Goal: Task Accomplishment & Management: Use online tool/utility

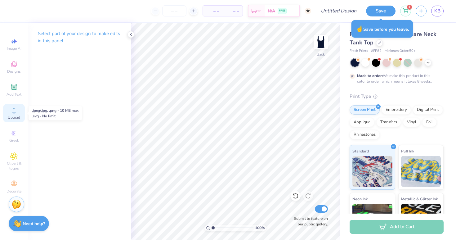
click at [15, 116] on span "Upload" at bounding box center [14, 117] width 12 height 5
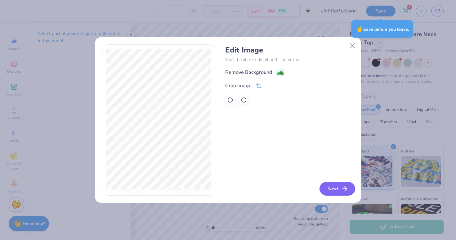
click at [336, 189] on button "Next" at bounding box center [337, 189] width 36 height 14
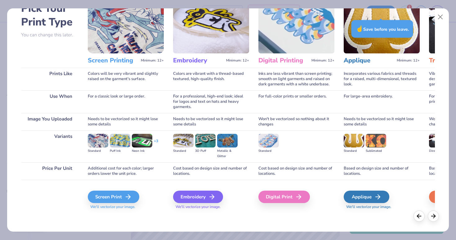
scroll to position [38, 0]
click at [128, 198] on icon at bounding box center [129, 196] width 7 height 7
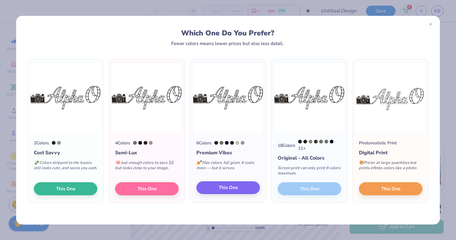
click at [251, 193] on button "This One" at bounding box center [228, 187] width 64 height 13
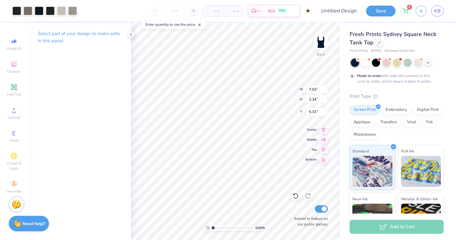
type input "1.44"
click at [19, 11] on div at bounding box center [16, 10] width 9 height 9
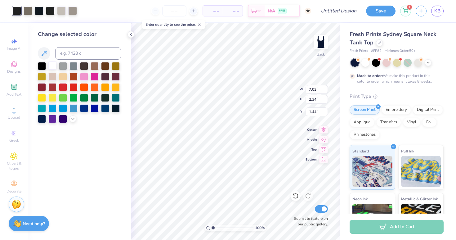
click at [53, 68] on div at bounding box center [52, 65] width 8 height 8
click at [29, 13] on div at bounding box center [28, 10] width 9 height 9
click at [52, 64] on div at bounding box center [52, 65] width 8 height 8
click at [25, 8] on div at bounding box center [28, 10] width 9 height 9
click at [53, 68] on div at bounding box center [52, 65] width 8 height 8
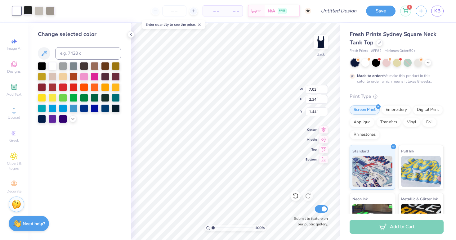
click at [24, 10] on div at bounding box center [28, 10] width 9 height 9
click at [52, 67] on div at bounding box center [52, 65] width 8 height 8
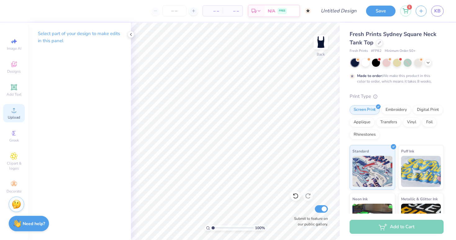
click at [11, 119] on span "Upload" at bounding box center [14, 117] width 12 height 5
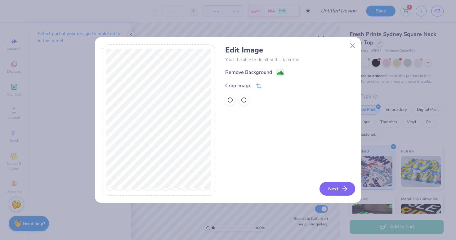
click at [331, 185] on button "Next" at bounding box center [337, 189] width 36 height 14
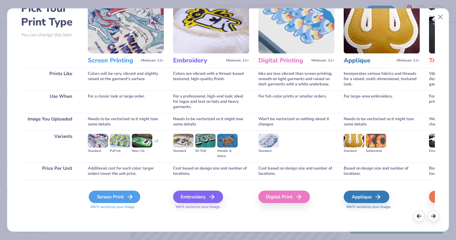
click at [120, 197] on div "Screen Print" at bounding box center [114, 196] width 51 height 12
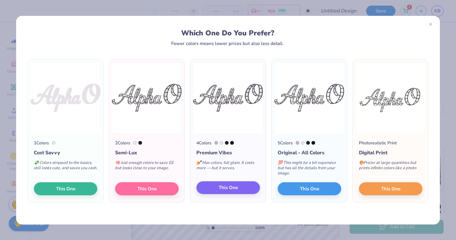
click at [239, 189] on button "This One" at bounding box center [228, 187] width 64 height 13
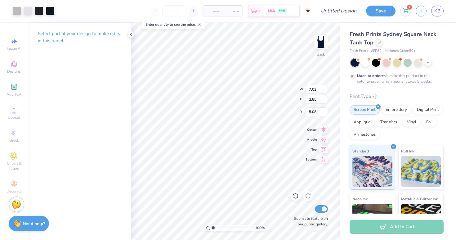
type input "5.72"
type input "2.32"
type input "5.05"
type input "2.05"
type input "3.00"
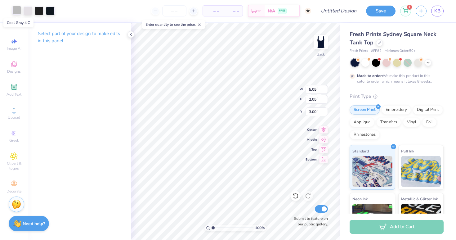
click at [16, 12] on div at bounding box center [16, 10] width 9 height 9
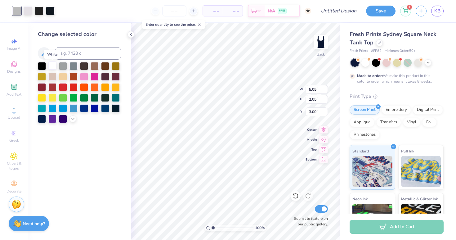
click at [51, 68] on div at bounding box center [52, 65] width 8 height 8
drag, startPoint x: 213, startPoint y: 228, endPoint x: 225, endPoint y: 227, distance: 11.5
click at [225, 227] on input "range" at bounding box center [232, 228] width 42 height 6
click at [29, 11] on div at bounding box center [28, 10] width 9 height 9
click at [45, 66] on div at bounding box center [42, 65] width 8 height 8
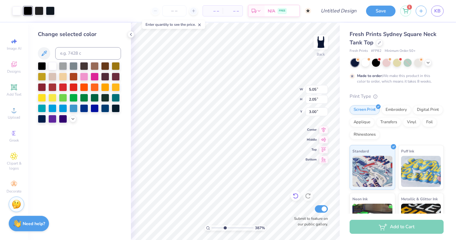
click at [296, 198] on icon at bounding box center [295, 196] width 6 height 6
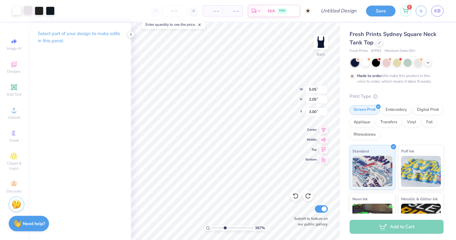
click at [29, 13] on div at bounding box center [28, 10] width 9 height 9
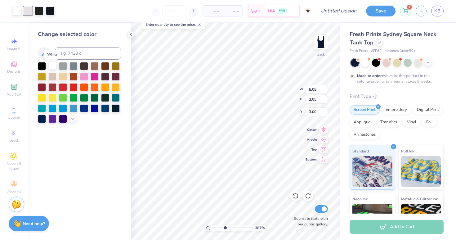
click at [51, 68] on div at bounding box center [52, 65] width 8 height 8
click at [29, 11] on div at bounding box center [28, 10] width 9 height 9
click at [43, 66] on div at bounding box center [42, 65] width 8 height 8
click at [37, 10] on div at bounding box center [39, 10] width 9 height 9
click at [43, 67] on div at bounding box center [42, 65] width 8 height 8
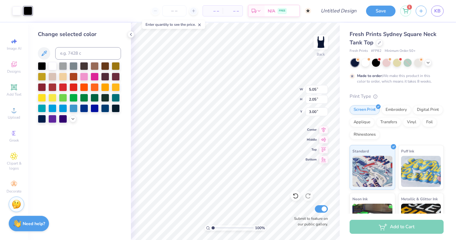
drag, startPoint x: 225, startPoint y: 228, endPoint x: 206, endPoint y: 233, distance: 18.9
type input "1"
click at [206, 233] on div "100 %" at bounding box center [235, 131] width 217 height 217
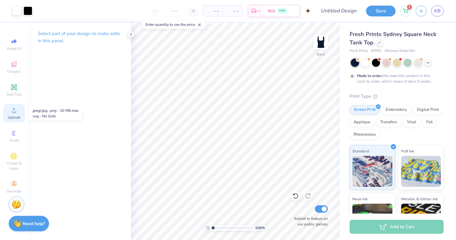
click at [10, 119] on span "Upload" at bounding box center [14, 117] width 12 height 5
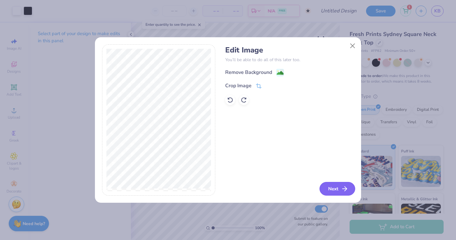
click at [327, 186] on button "Next" at bounding box center [337, 189] width 36 height 14
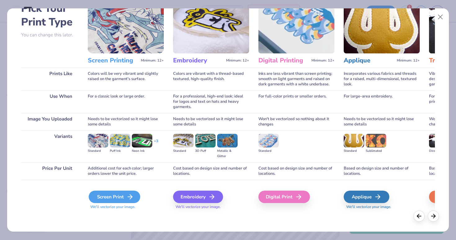
click at [129, 197] on icon at bounding box center [129, 196] width 7 height 7
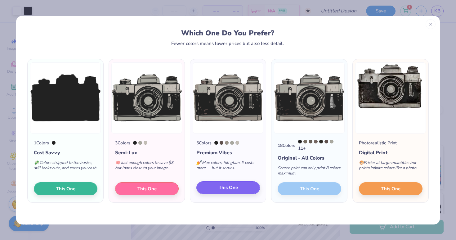
click at [235, 184] on button "This One" at bounding box center [228, 187] width 64 height 13
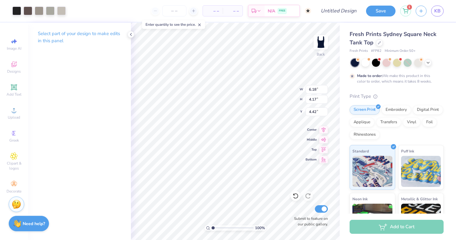
type input "3.10"
type input "2.09"
type input "1.95"
type input "1.32"
type input "3.36"
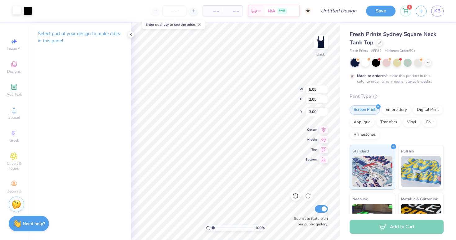
click at [17, 9] on div at bounding box center [16, 10] width 9 height 9
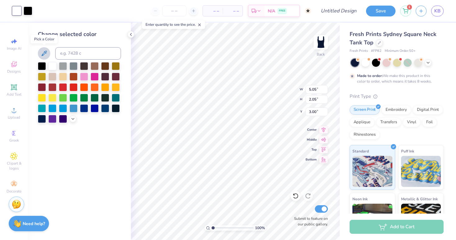
click at [50, 53] on button at bounding box center [44, 53] width 12 height 12
click at [129, 33] on icon at bounding box center [130, 34] width 5 height 5
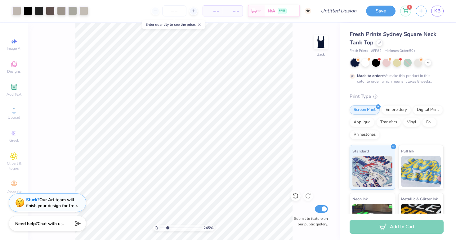
type input "2.45"
drag, startPoint x: 162, startPoint y: 228, endPoint x: 167, endPoint y: 227, distance: 5.6
click at [167, 227] on input "range" at bounding box center [181, 228] width 42 height 6
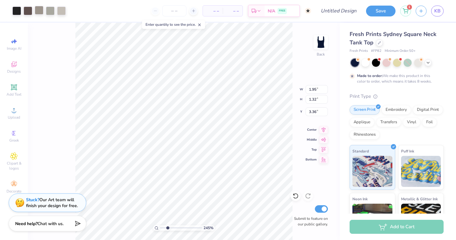
click at [36, 13] on div at bounding box center [39, 10] width 9 height 9
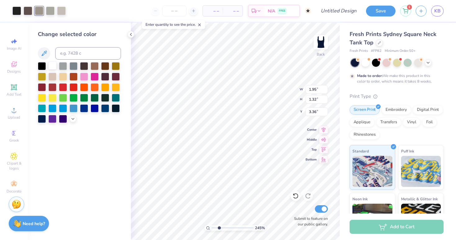
click at [52, 65] on div at bounding box center [52, 65] width 8 height 8
click at [48, 9] on div at bounding box center [50, 10] width 9 height 9
click at [53, 68] on div at bounding box center [52, 65] width 8 height 8
click at [48, 11] on div at bounding box center [50, 10] width 9 height 9
click at [54, 65] on div at bounding box center [52, 65] width 8 height 8
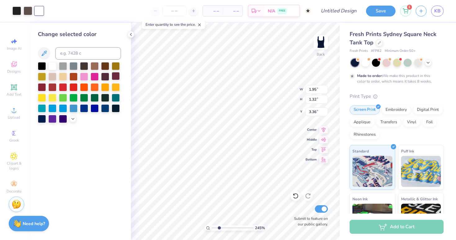
type input "5.05"
type input "2.05"
type input "3.00"
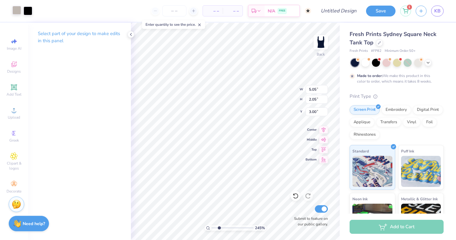
click at [19, 14] on div at bounding box center [16, 10] width 9 height 9
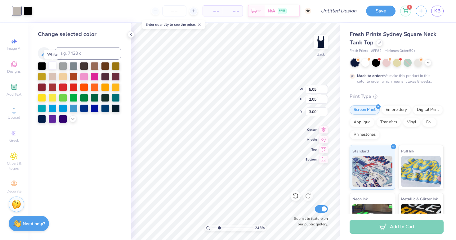
click at [52, 65] on div at bounding box center [52, 65] width 8 height 8
type input "1.95"
type input "1.32"
type input "3.36"
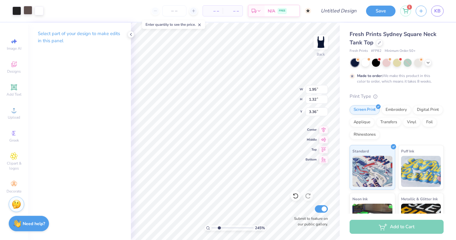
click at [29, 13] on div at bounding box center [28, 10] width 9 height 9
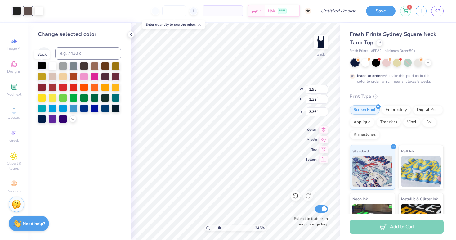
click at [41, 67] on div at bounding box center [42, 65] width 8 height 8
click at [19, 12] on div at bounding box center [16, 10] width 9 height 9
click at [43, 68] on div at bounding box center [42, 65] width 8 height 8
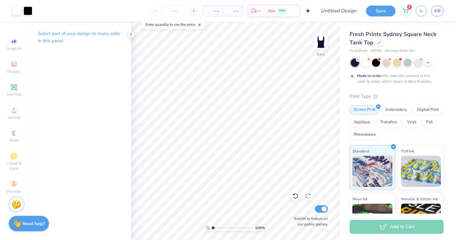
drag, startPoint x: 217, startPoint y: 227, endPoint x: 189, endPoint y: 227, distance: 27.9
type input "1"
click at [189, 227] on div "100 %" at bounding box center [235, 131] width 217 height 217
type input "1.20"
type input "5.08"
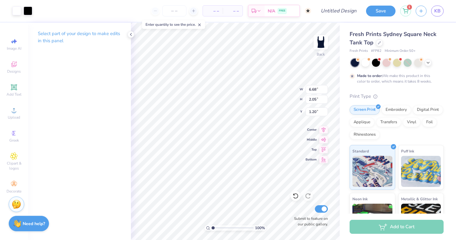
type input "1.56"
type input "1.44"
drag, startPoint x: 213, startPoint y: 227, endPoint x: 200, endPoint y: 227, distance: 13.3
type input "1"
click at [200, 227] on div "100 %" at bounding box center [235, 131] width 217 height 217
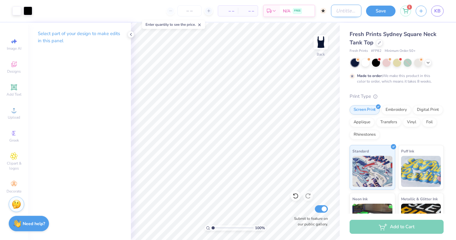
click at [345, 11] on input "Design Title" at bounding box center [346, 11] width 30 height 12
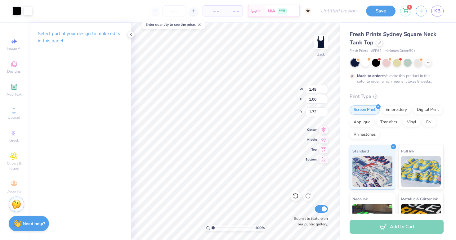
type input "1.12"
type input "0.75"
type input "2.00"
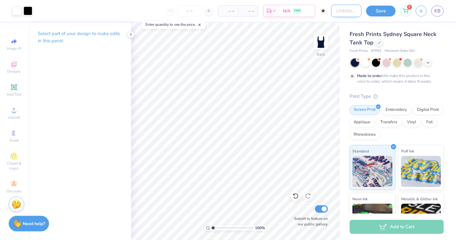
click at [342, 12] on input "Design Title" at bounding box center [346, 11] width 30 height 12
type input "a"
type input "formal"
click at [379, 12] on button "Save" at bounding box center [380, 10] width 29 height 11
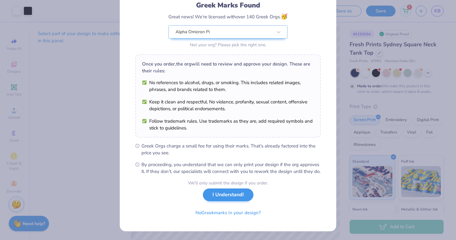
scroll to position [51, 0]
click at [231, 195] on button "I Understand!" at bounding box center [228, 194] width 51 height 13
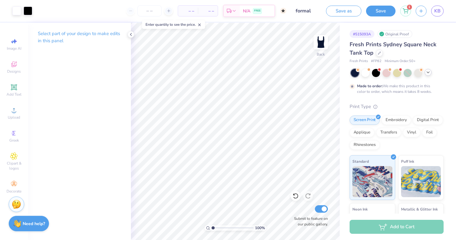
click at [426, 72] on icon at bounding box center [427, 72] width 5 height 5
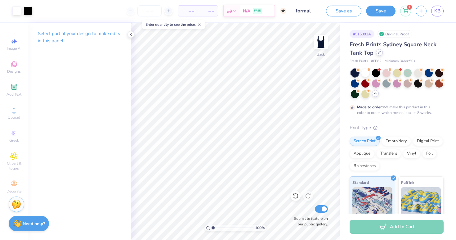
click at [381, 53] on div at bounding box center [379, 52] width 7 height 7
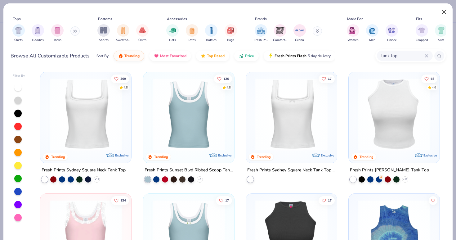
click at [442, 9] on button "Close" at bounding box center [444, 12] width 12 height 12
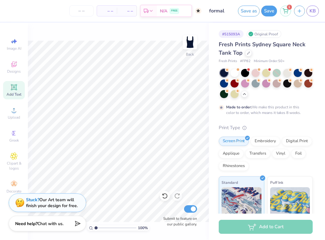
click at [14, 92] on span "Add Text" at bounding box center [14, 94] width 15 height 5
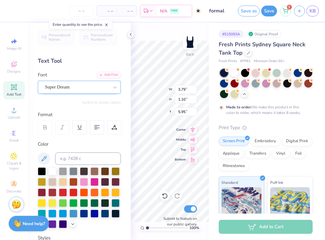
click at [77, 86] on div "Super Dream" at bounding box center [76, 87] width 65 height 10
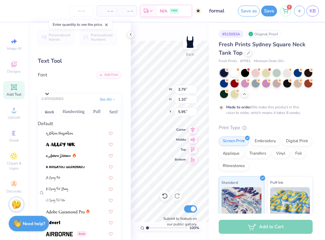
scroll to position [250, 0]
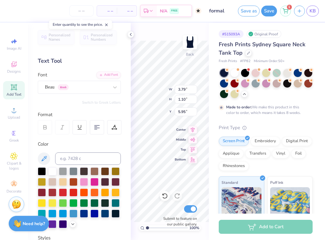
type input "3.52"
type input "1.09"
type input "5.96"
click at [129, 36] on icon at bounding box center [130, 34] width 5 height 5
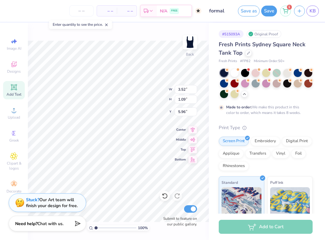
scroll to position [0, 1]
type textarea "ALPHA O"
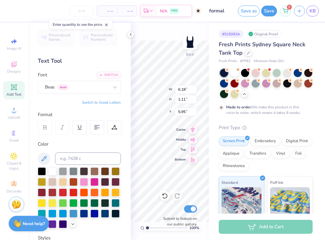
type input "1.00"
click at [17, 91] on div "Add Text" at bounding box center [14, 90] width 22 height 18
type textarea "25"
click at [18, 90] on div "Add Text" at bounding box center [14, 90] width 22 height 18
type input "7.89"
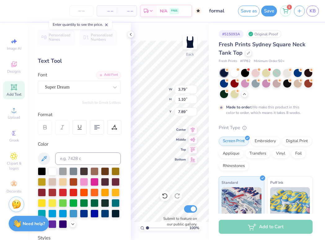
type textarea "AOII ON FILM"
type input "9.71"
click at [8, 87] on div "Add Text" at bounding box center [14, 90] width 22 height 18
type input "3.79"
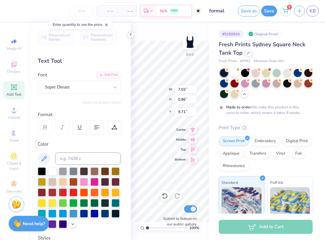
type input "1.10"
type input "5.95"
click at [16, 89] on icon at bounding box center [13, 87] width 5 height 5
type textarea "fall formal"
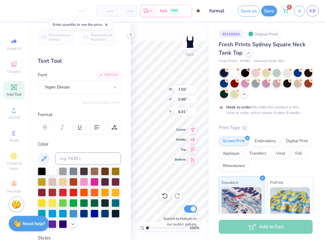
type input "7.63"
click at [65, 92] on div "Super Dream" at bounding box center [79, 87] width 83 height 13
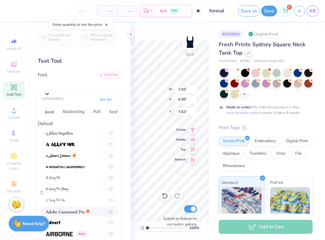
scroll to position [38, 0]
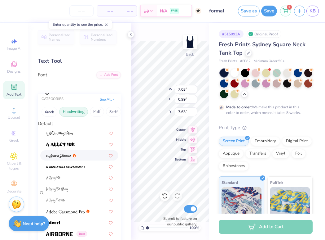
click at [71, 115] on button "Handwriting" at bounding box center [73, 112] width 29 height 10
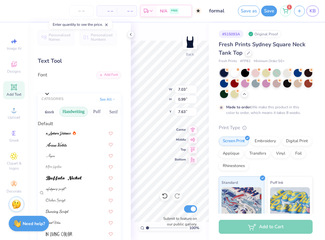
scroll to position [0, 0]
click at [51, 112] on button "Greek" at bounding box center [50, 112] width 16 height 10
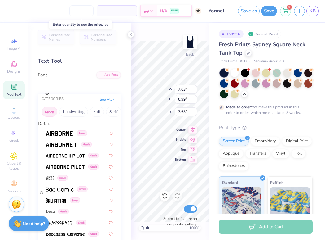
scroll to position [187, 0]
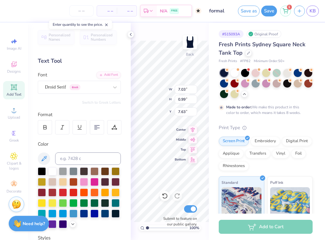
type input "6.18"
type input "1.11"
type input "1.00"
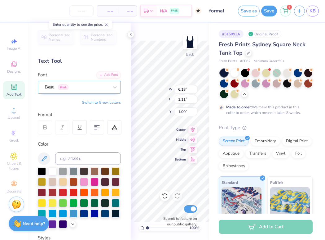
click at [54, 89] on span "Beau" at bounding box center [50, 86] width 10 height 7
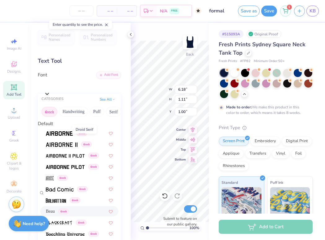
scroll to position [186, 0]
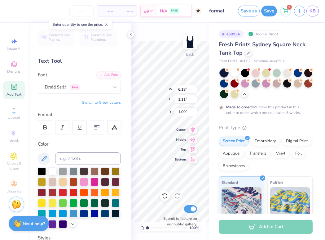
type input "6.86"
type input "1.15"
type input "0.98"
click at [75, 87] on span "Greek" at bounding box center [75, 87] width 11 height 6
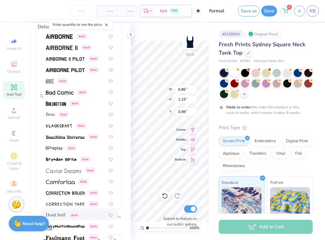
scroll to position [99, 0]
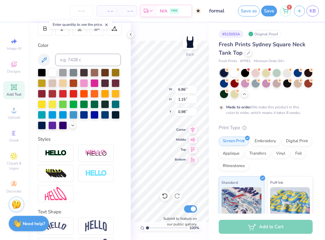
type input "6.54"
type input "1.09"
type input "1.01"
click at [89, 59] on input at bounding box center [88, 60] width 66 height 12
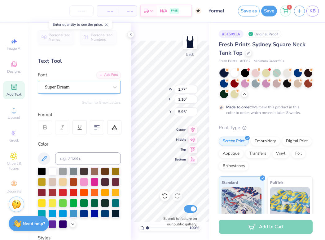
scroll to position [0, 0]
click at [70, 87] on span "Super Dream" at bounding box center [57, 86] width 25 height 7
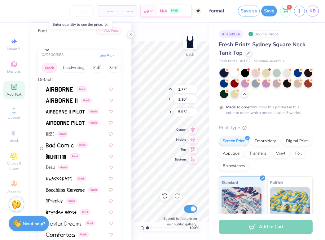
scroll to position [42, 0]
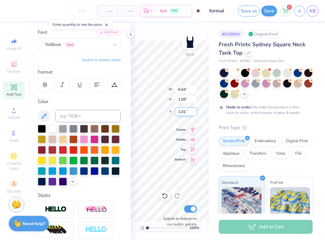
type input "6.54"
type input "1.09"
type input "1.01"
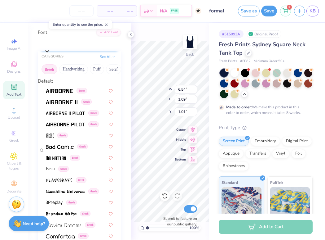
click at [76, 47] on div "Vollkorn Greek" at bounding box center [82, 43] width 77 height 10
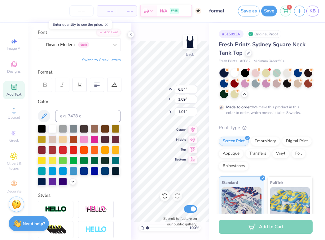
type input "7.03"
type input "1.14"
type input "0.99"
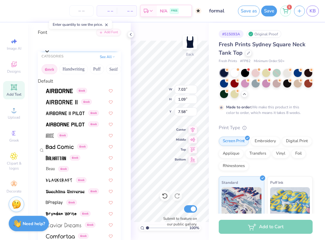
click at [97, 47] on div "Droid Serif Greek" at bounding box center [82, 43] width 77 height 10
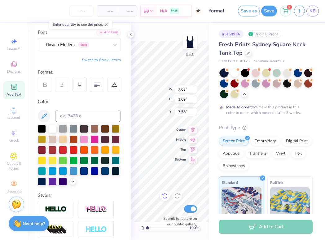
type input "6.40"
type input "1.03"
type input "7.61"
type input "7.03"
type input "0.86"
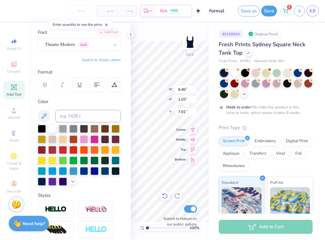
type input "9.71"
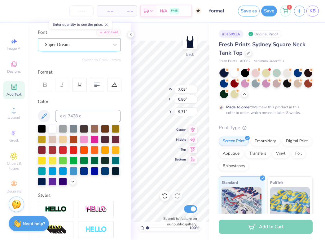
click at [75, 41] on div "Super Dream" at bounding box center [76, 45] width 65 height 10
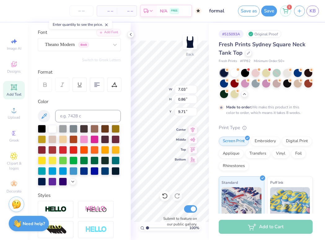
type input "0.74"
type input "9.76"
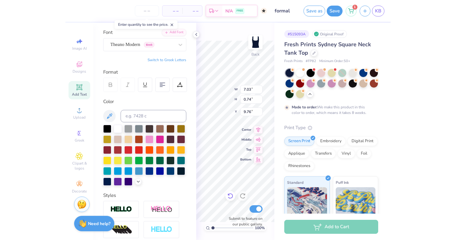
scroll to position [0, 1]
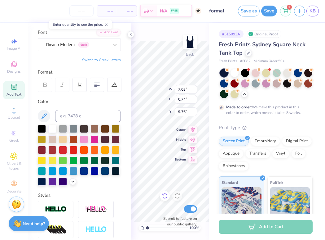
type textarea "AOII On Film"
click at [162, 199] on div "100 % Back W 6.40 6.40 " H 1.03 1.03 " Y 7.61 7.61 " Center Middle Top Bottom S…" at bounding box center [170, 131] width 78 height 217
type input "11.14"
click at [169, 204] on div "100 % Back W 6.40 6.40 " H 1.03 1.03 " Y 11.14 11.14 " Center Middle Top Bottom…" at bounding box center [170, 131] width 78 height 217
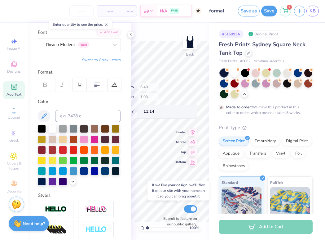
type input "3.36"
type input "0.54"
type input "11.63"
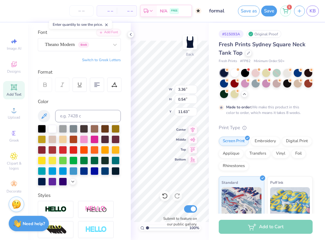
type input "10.82"
type input "1.77"
type input "1.10"
type input "5.95"
click at [132, 34] on icon at bounding box center [130, 34] width 5 height 5
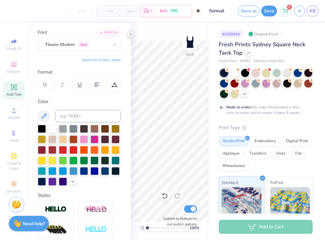
click at [130, 33] on icon at bounding box center [130, 34] width 5 height 5
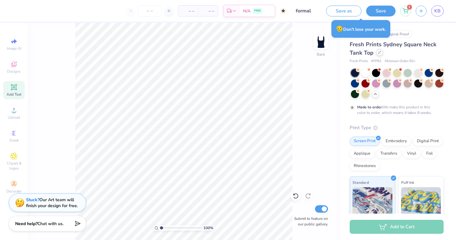
click at [380, 55] on div at bounding box center [379, 52] width 7 height 7
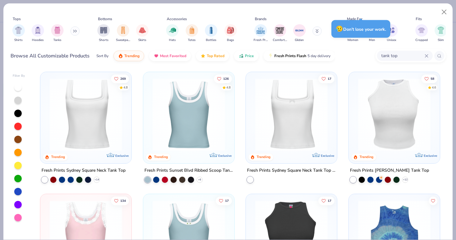
click at [388, 54] on input "tank top" at bounding box center [403, 55] width 44 height 7
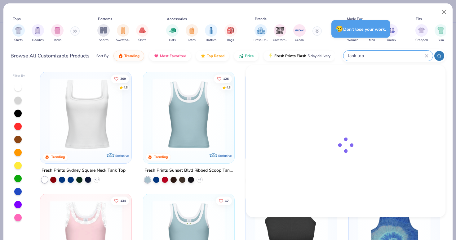
click at [388, 54] on input "tank top" at bounding box center [386, 55] width 78 height 7
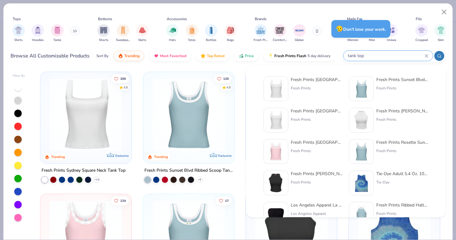
click at [429, 54] on div "tank top" at bounding box center [388, 56] width 89 height 10
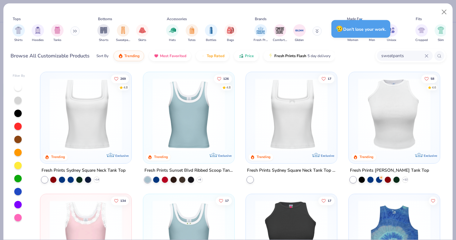
type input "sweatpants"
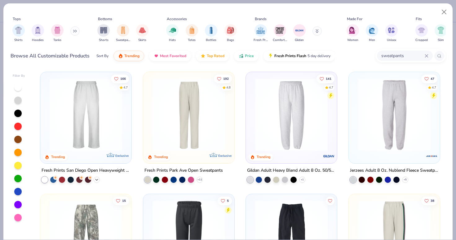
click at [95, 180] on icon at bounding box center [96, 179] width 5 height 5
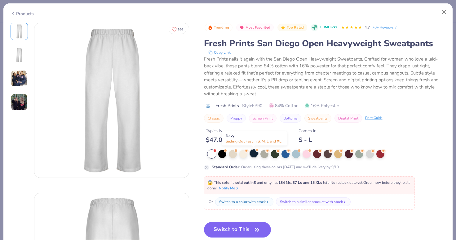
click at [254, 154] on div at bounding box center [254, 153] width 8 height 8
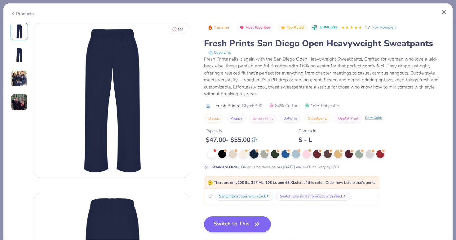
click at [245, 226] on button "Switch to This" at bounding box center [237, 224] width 67 height 16
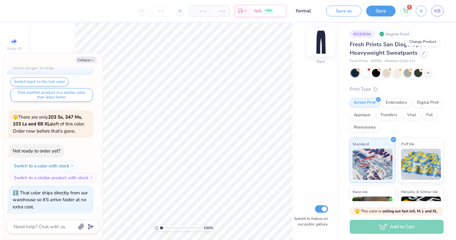
click at [323, 43] on img at bounding box center [321, 42] width 25 height 25
click at [321, 41] on img at bounding box center [321, 42] width 25 height 25
click at [422, 54] on div at bounding box center [423, 52] width 7 height 7
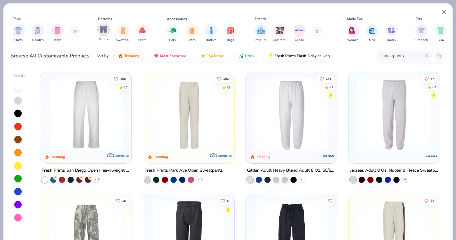
click at [104, 33] on img "filter for Shorts" at bounding box center [103, 29] width 7 height 7
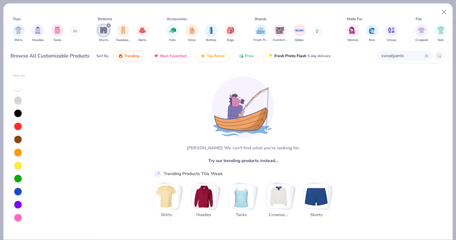
click at [323, 200] on img "Stack Card Button Shorts" at bounding box center [316, 196] width 24 height 24
click at [315, 201] on img "Stack Card Button Shorts" at bounding box center [316, 196] width 24 height 24
click at [108, 26] on icon "filter for Shorts" at bounding box center [109, 25] width 2 height 2
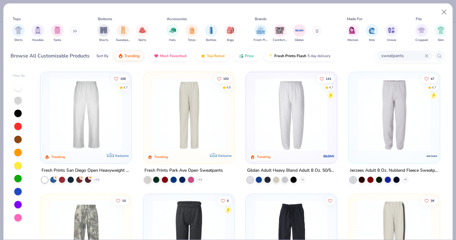
type textarea "x"
click at [426, 56] on icon at bounding box center [427, 56] width 4 height 4
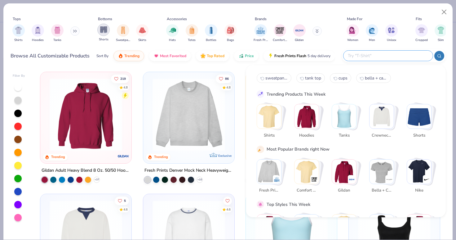
click at [105, 32] on img "filter for Shorts" at bounding box center [103, 29] width 7 height 7
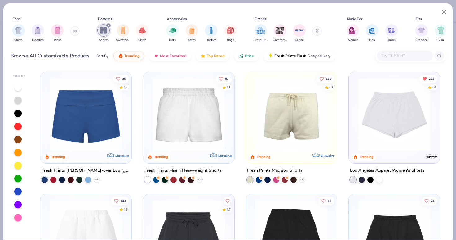
click at [188, 144] on img at bounding box center [188, 114] width 79 height 73
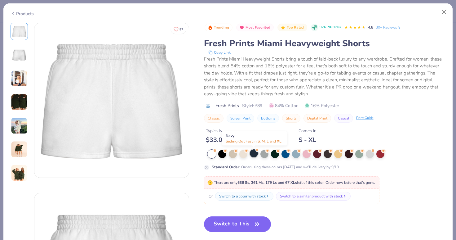
click at [254, 153] on div at bounding box center [254, 153] width 8 height 8
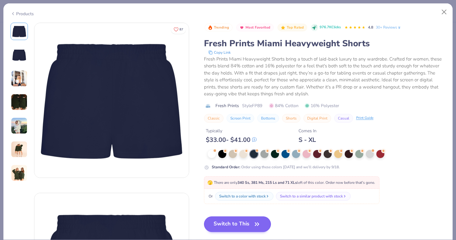
click at [244, 222] on button "Switch to This" at bounding box center [237, 224] width 67 height 16
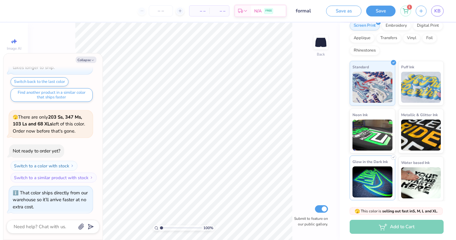
scroll to position [77, 0]
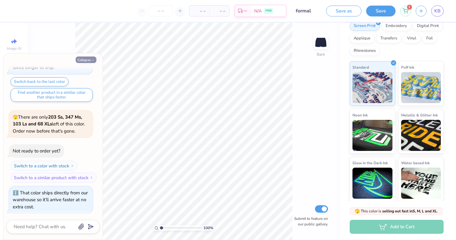
click at [91, 60] on icon "button" at bounding box center [93, 60] width 4 height 4
type textarea "x"
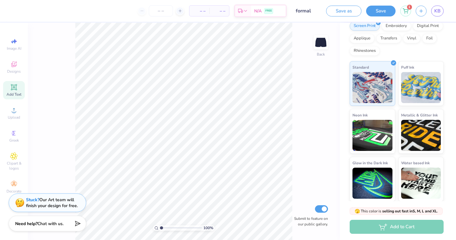
click at [302, 88] on div "100 % Back Submit to feature on our public gallery." at bounding box center [184, 131] width 312 height 217
click at [14, 111] on circle at bounding box center [13, 111] width 3 height 3
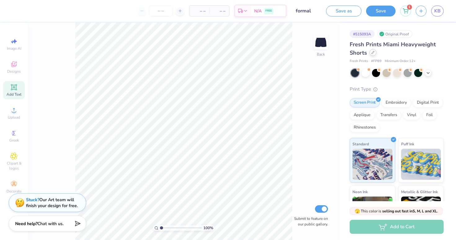
scroll to position [0, 0]
click at [14, 110] on icon at bounding box center [13, 109] width 7 height 7
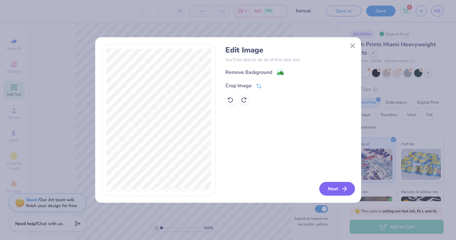
click at [336, 186] on button "Next" at bounding box center [337, 189] width 36 height 14
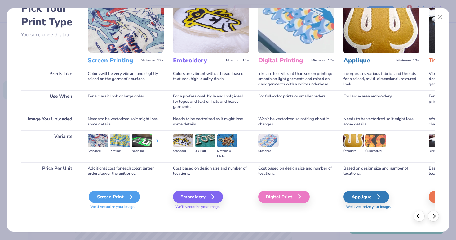
scroll to position [38, 0]
click at [104, 199] on div "Screen Print" at bounding box center [114, 196] width 51 height 12
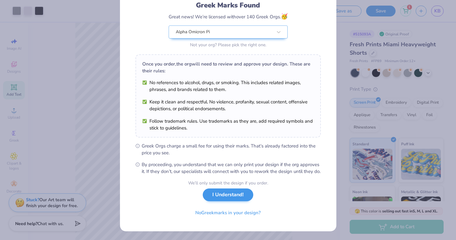
scroll to position [51, 0]
click at [240, 195] on button "I Understand!" at bounding box center [228, 194] width 51 height 13
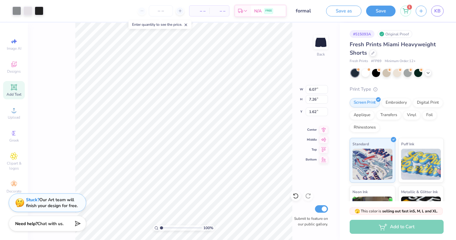
scroll to position [0, 0]
click at [19, 13] on div at bounding box center [16, 10] width 9 height 9
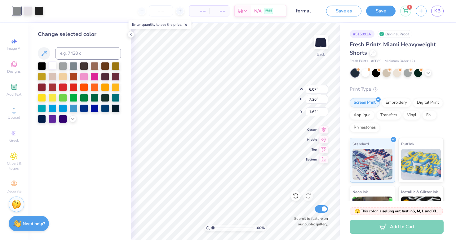
click at [51, 68] on div at bounding box center [52, 65] width 8 height 8
click at [27, 11] on div at bounding box center [28, 10] width 9 height 9
click at [53, 66] on div at bounding box center [52, 65] width 8 height 8
click at [26, 11] on div at bounding box center [28, 10] width 9 height 9
click at [51, 66] on div at bounding box center [52, 65] width 8 height 8
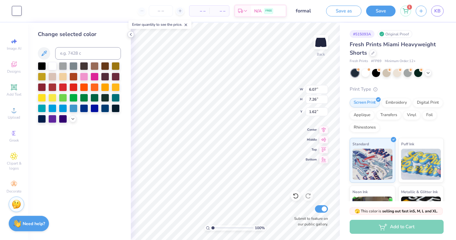
click at [130, 35] on icon at bounding box center [130, 34] width 5 height 5
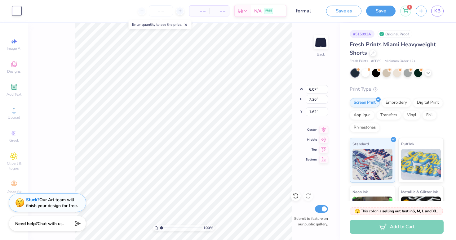
type input "1.74"
type input "2.08"
type input "7.92"
click at [197, 12] on span "– –" at bounding box center [199, 11] width 12 height 7
click at [155, 11] on input "number" at bounding box center [161, 10] width 24 height 11
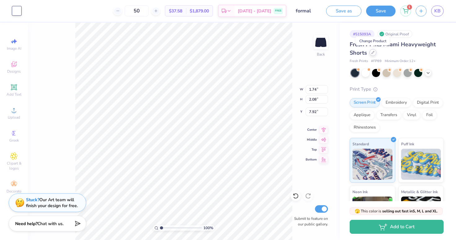
type input "50"
click at [374, 53] on icon at bounding box center [372, 52] width 3 height 3
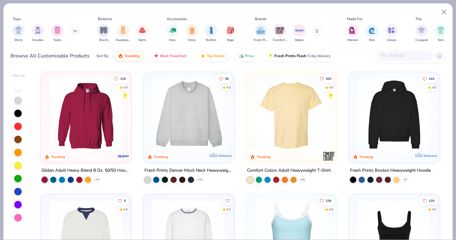
click at [394, 59] on input "text" at bounding box center [405, 55] width 48 height 7
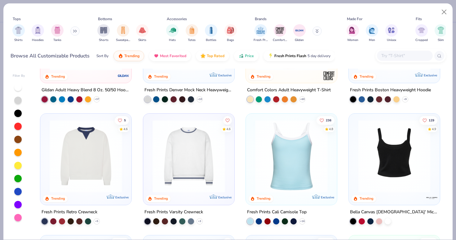
scroll to position [81, 0]
click at [355, 178] on img at bounding box center [315, 155] width 79 height 73
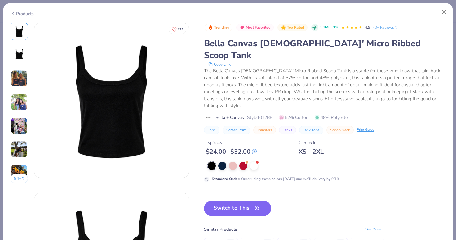
click at [17, 81] on img at bounding box center [19, 78] width 17 height 17
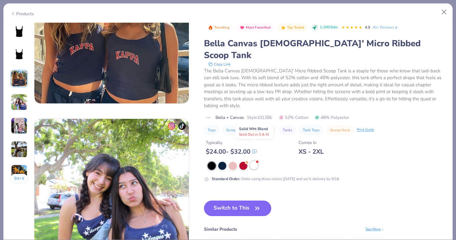
scroll to position [414, 0]
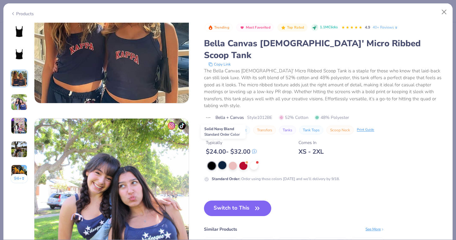
click at [222, 161] on div at bounding box center [222, 165] width 8 height 8
